Goal: Navigation & Orientation: Find specific page/section

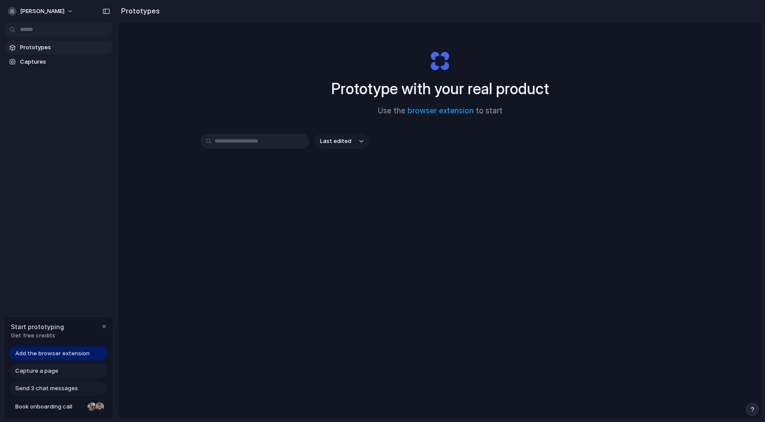
click at [243, 142] on input "text" at bounding box center [255, 141] width 109 height 15
drag, startPoint x: 273, startPoint y: 141, endPoint x: 331, endPoint y: 143, distance: 58.4
click at [275, 141] on input "text" at bounding box center [255, 141] width 109 height 15
click at [27, 42] on link "Prototypes" at bounding box center [58, 47] width 109 height 13
click at [37, 368] on span "Capture a page" at bounding box center [36, 370] width 43 height 9
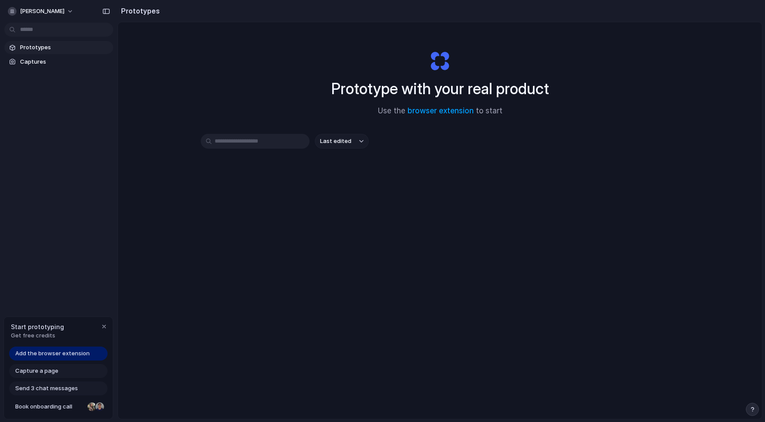
drag, startPoint x: 21, startPoint y: 370, endPoint x: 27, endPoint y: 370, distance: 6.1
click at [21, 370] on span "Capture a page" at bounding box center [36, 370] width 43 height 9
click at [30, 369] on span "Capture a page" at bounding box center [36, 370] width 43 height 9
click at [34, 61] on span "Captures" at bounding box center [65, 61] width 90 height 9
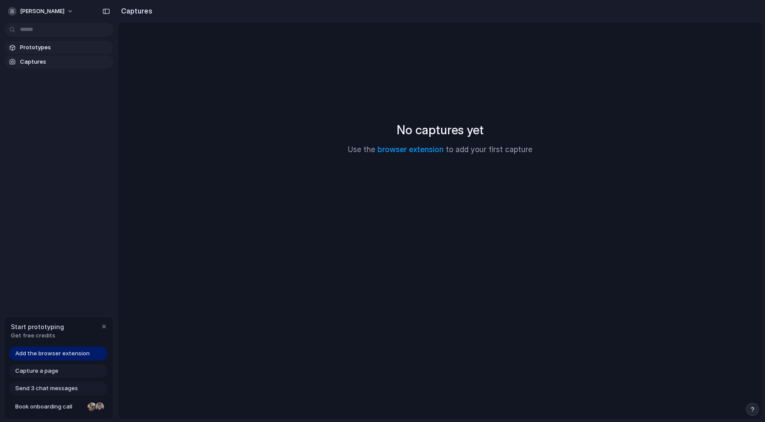
click at [30, 42] on link "Prototypes" at bounding box center [58, 47] width 109 height 13
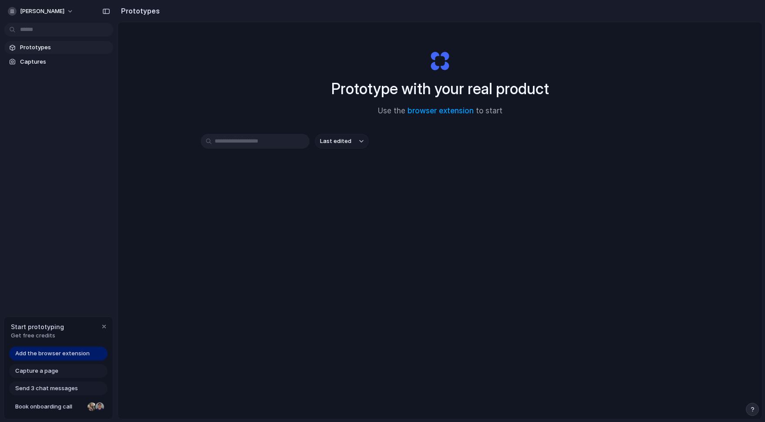
drag, startPoint x: 185, startPoint y: 89, endPoint x: 172, endPoint y: 73, distance: 20.4
click at [183, 86] on div "Prototype with your real product Use the browser extension to start Last edited" at bounding box center [440, 243] width 644 height 443
